Goal: Register for event/course

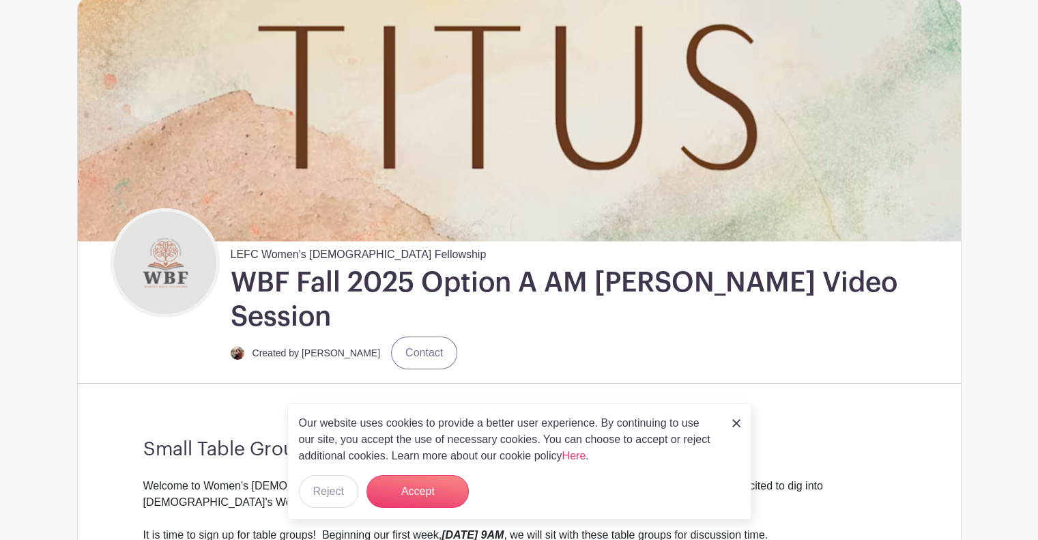
scroll to position [112, 0]
click at [734, 424] on img at bounding box center [736, 423] width 8 height 8
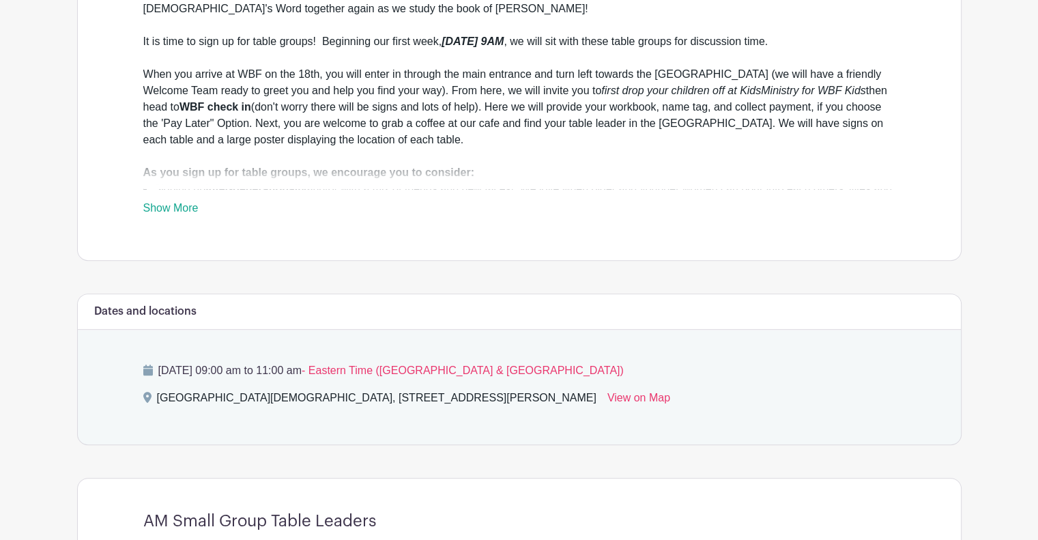
scroll to position [603, 0]
click at [159, 203] on link "Show More" at bounding box center [170, 211] width 55 height 17
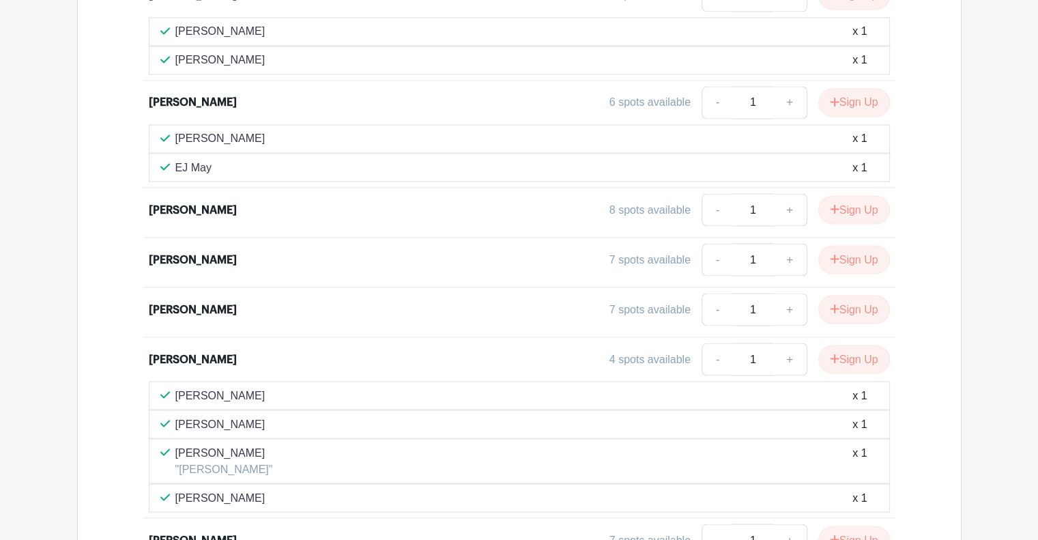
scroll to position [2429, 0]
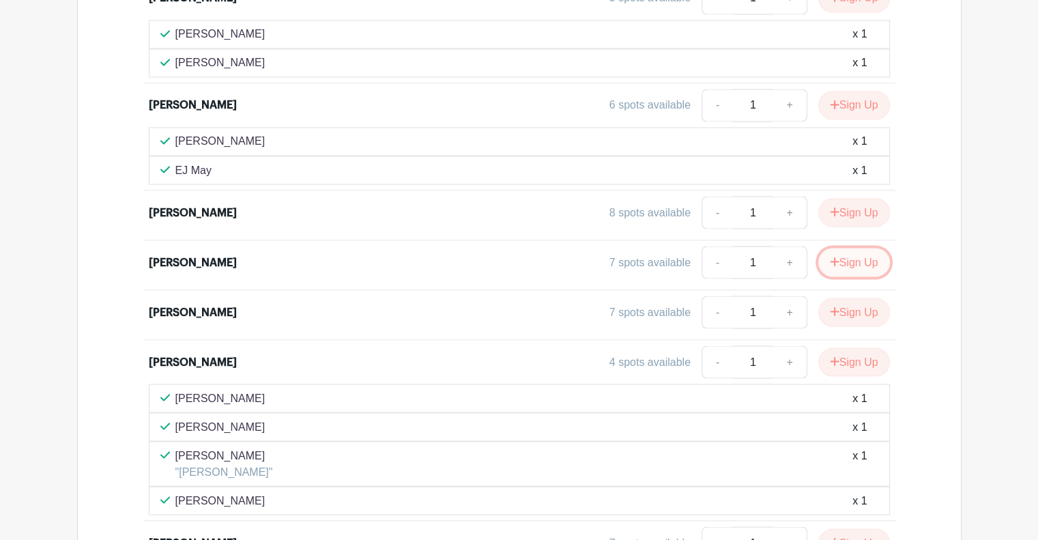
click at [865, 248] on button "Sign Up" at bounding box center [854, 262] width 72 height 29
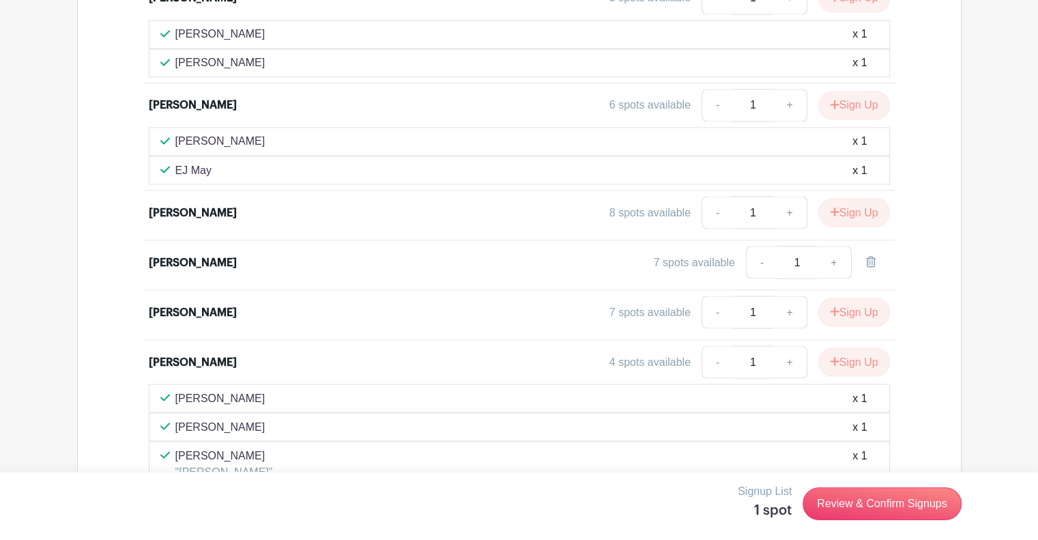
scroll to position [2511, 0]
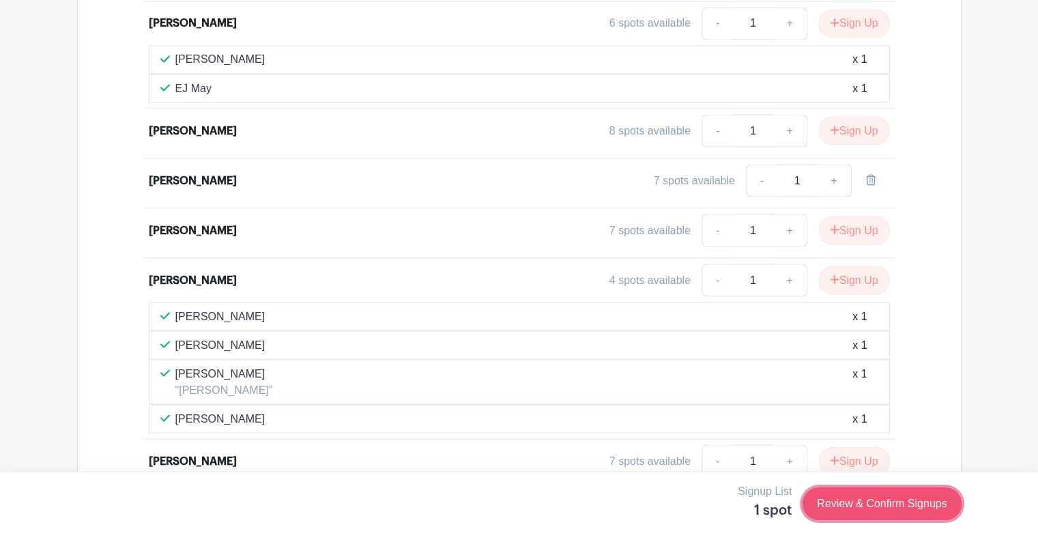
click at [929, 510] on link "Review & Confirm Signups" at bounding box center [882, 503] width 158 height 33
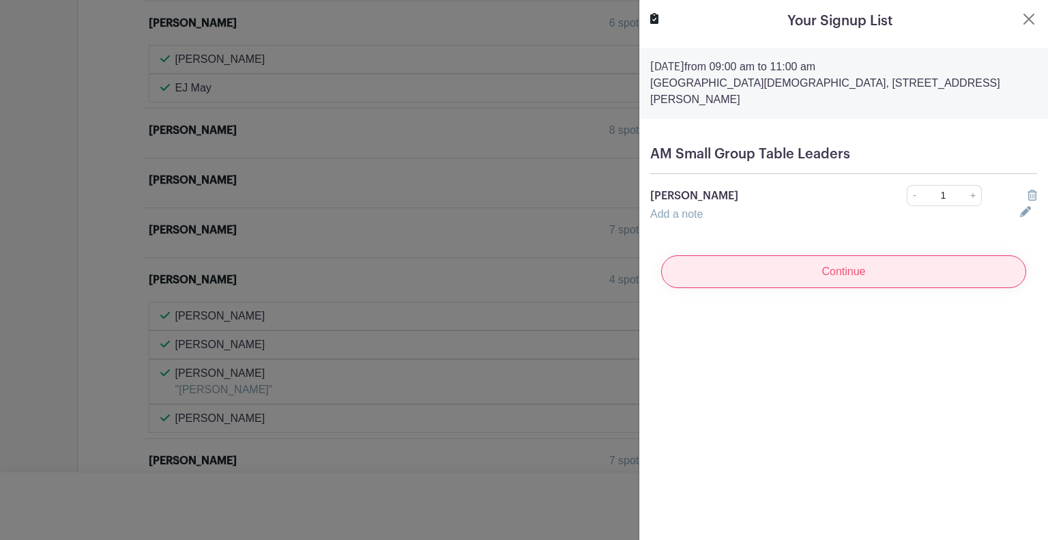
click at [857, 259] on input "Continue" at bounding box center [843, 271] width 365 height 33
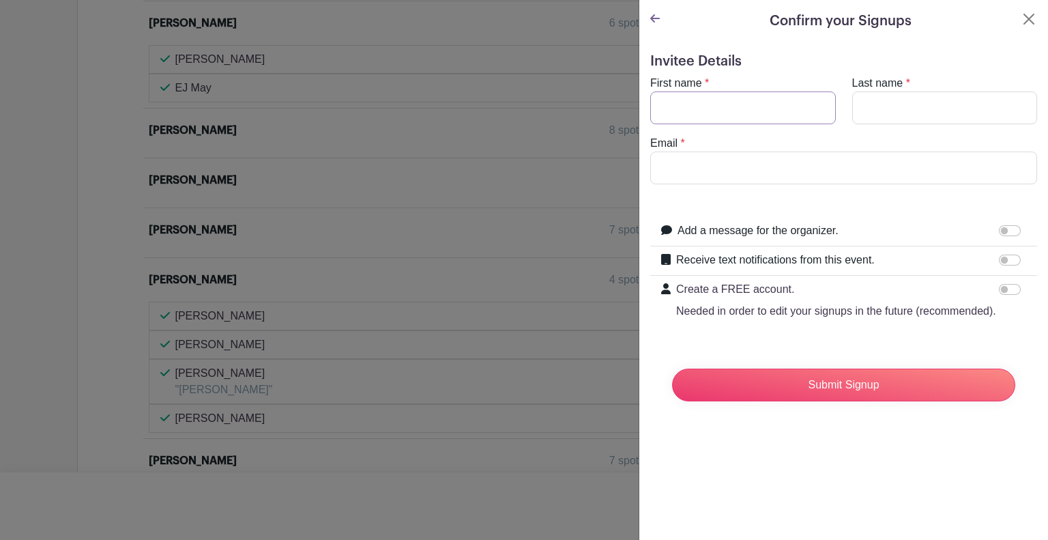
click at [702, 111] on input "First name" at bounding box center [743, 107] width 186 height 33
type input "[PERSON_NAME]"
click at [676, 175] on input "Email" at bounding box center [843, 168] width 387 height 33
type input "[EMAIL_ADDRESS][DOMAIN_NAME]"
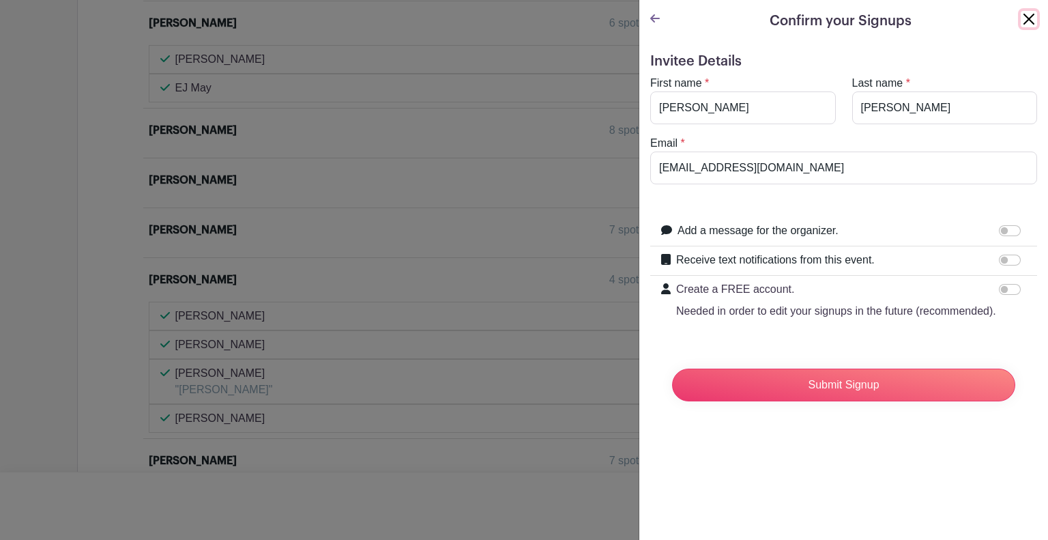
click at [1021, 20] on button "Close" at bounding box center [1029, 19] width 16 height 16
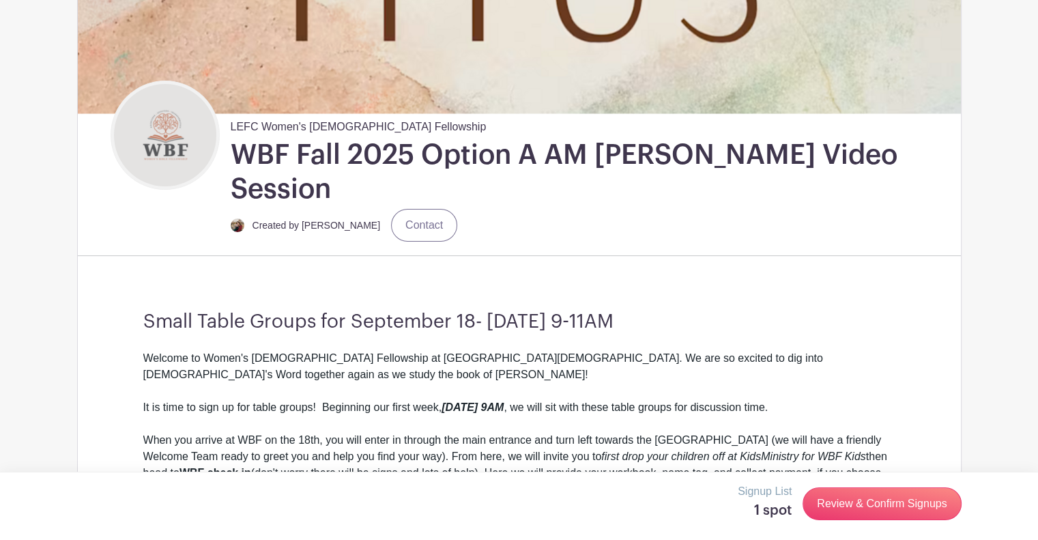
scroll to position [243, 0]
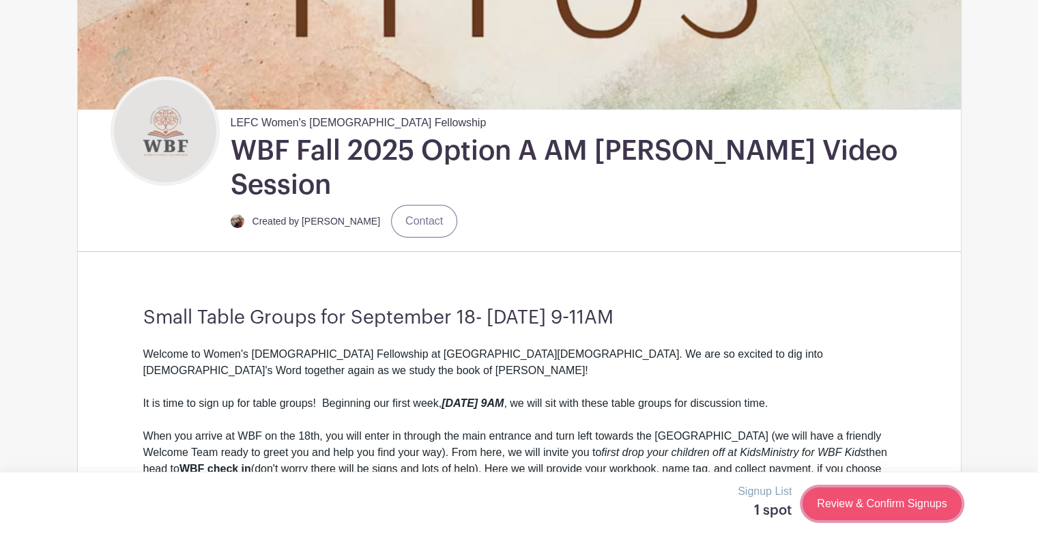
click at [854, 507] on link "Review & Confirm Signups" at bounding box center [882, 503] width 158 height 33
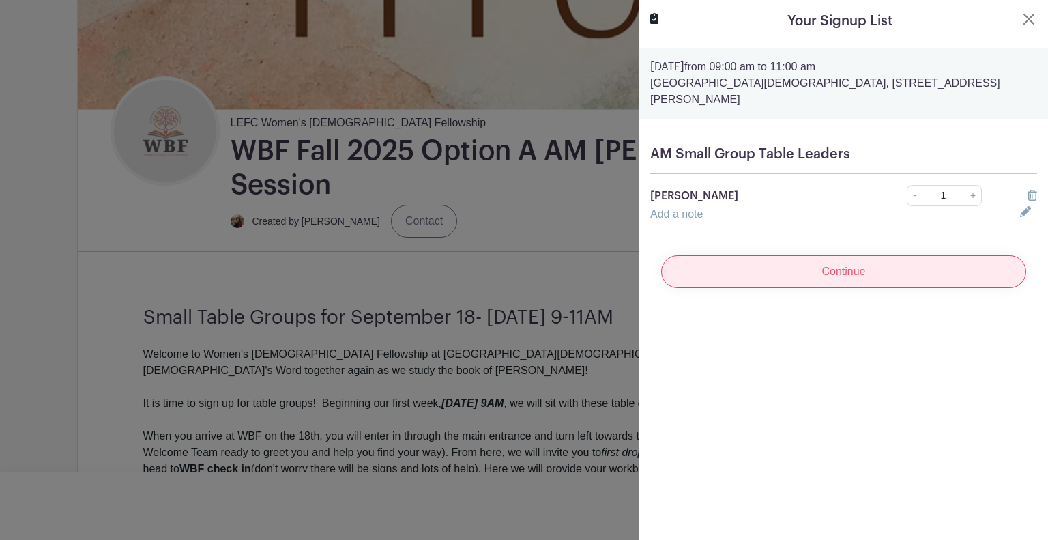
click at [830, 256] on input "Continue" at bounding box center [843, 271] width 365 height 33
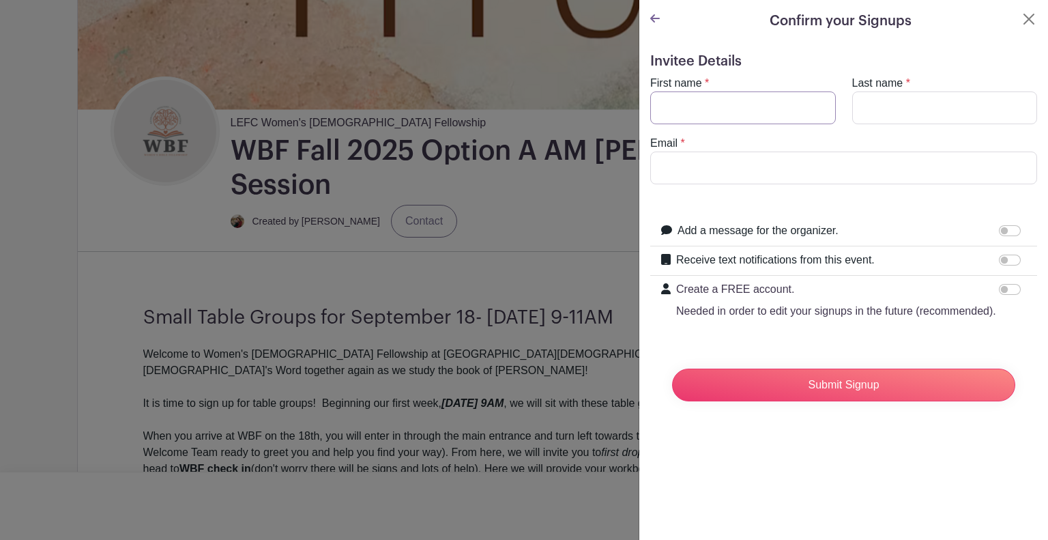
click at [734, 106] on input "First name" at bounding box center [743, 107] width 186 height 33
type input "[PERSON_NAME]"
type input "[EMAIL_ADDRESS][DOMAIN_NAME]"
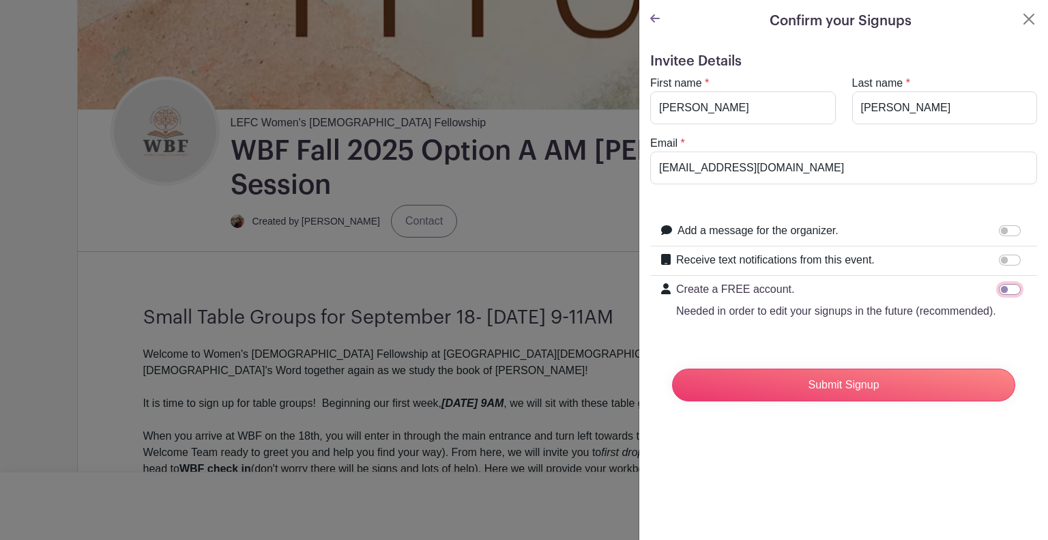
click at [1002, 287] on input "Create a FREE account. Needed in order to edit your signups in the future (reco…" at bounding box center [1010, 289] width 22 height 11
checkbox input "true"
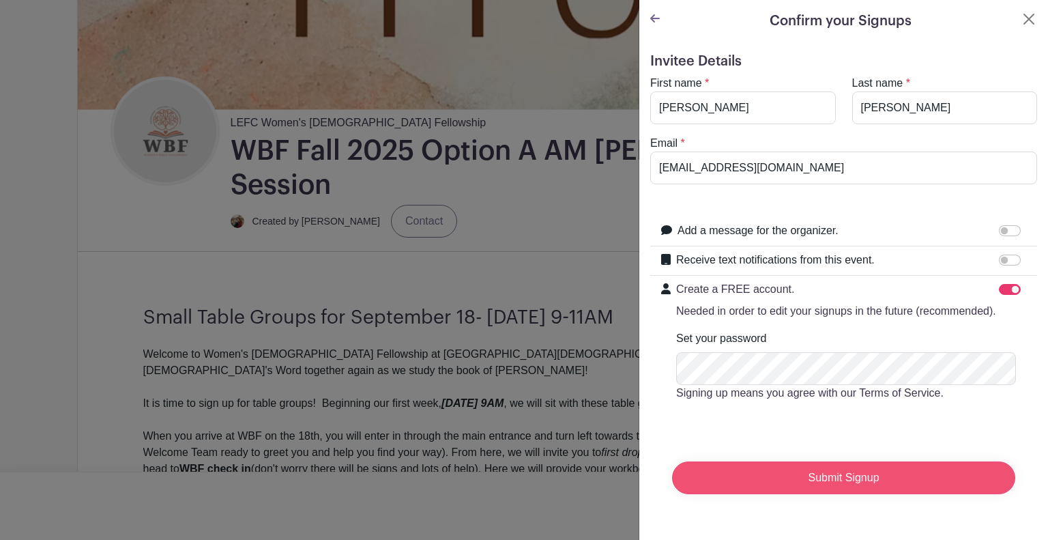
click at [780, 490] on input "Submit Signup" at bounding box center [843, 477] width 343 height 33
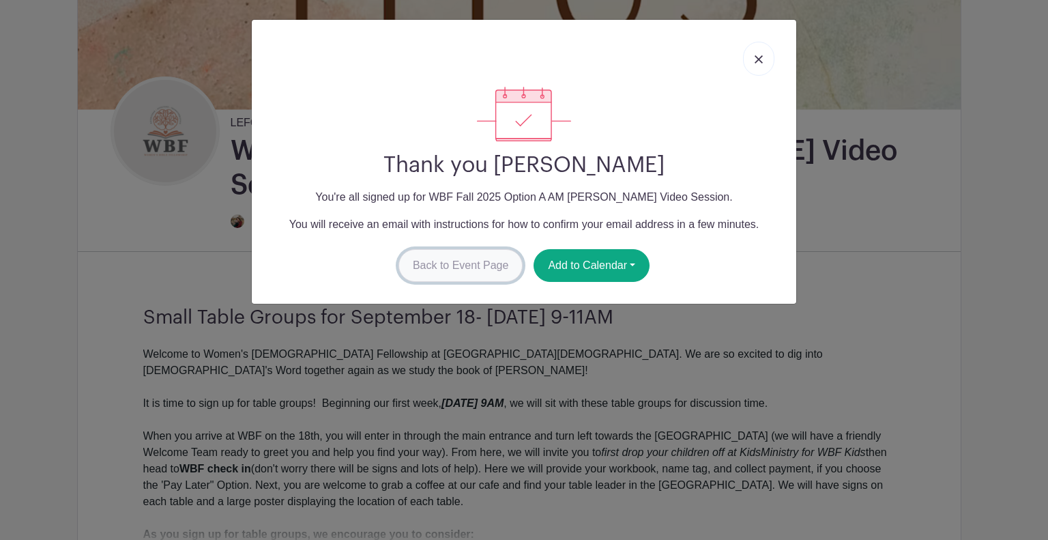
click at [471, 265] on link "Back to Event Page" at bounding box center [461, 265] width 125 height 33
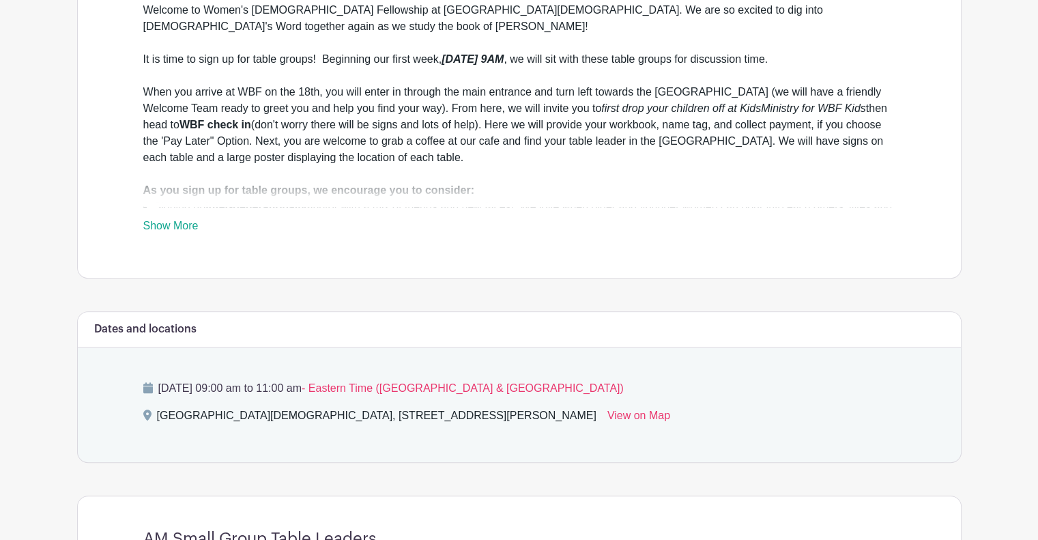
scroll to position [588, 0]
click at [189, 218] on link "Show More" at bounding box center [170, 226] width 55 height 17
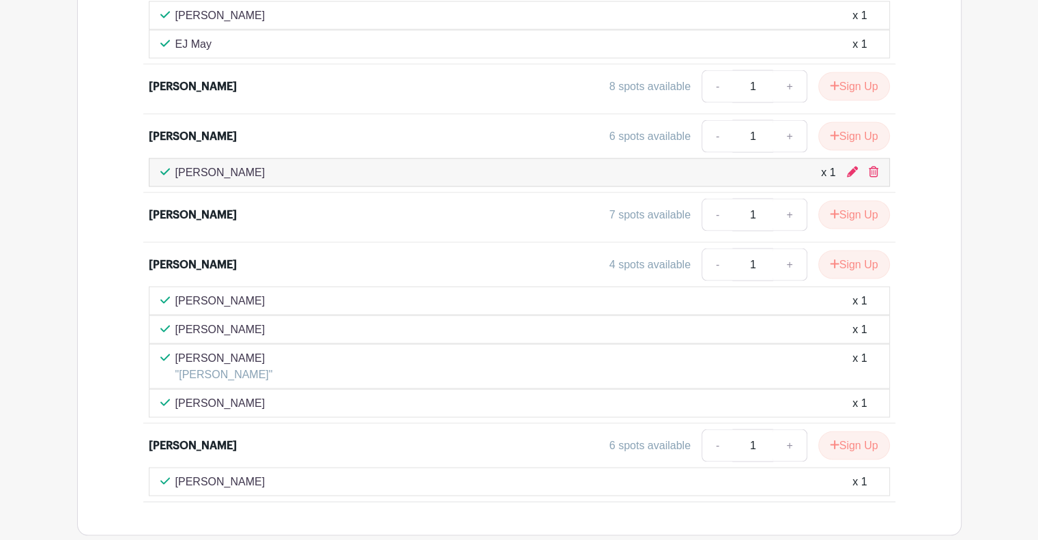
scroll to position [2592, 0]
